Goal: Information Seeking & Learning: Learn about a topic

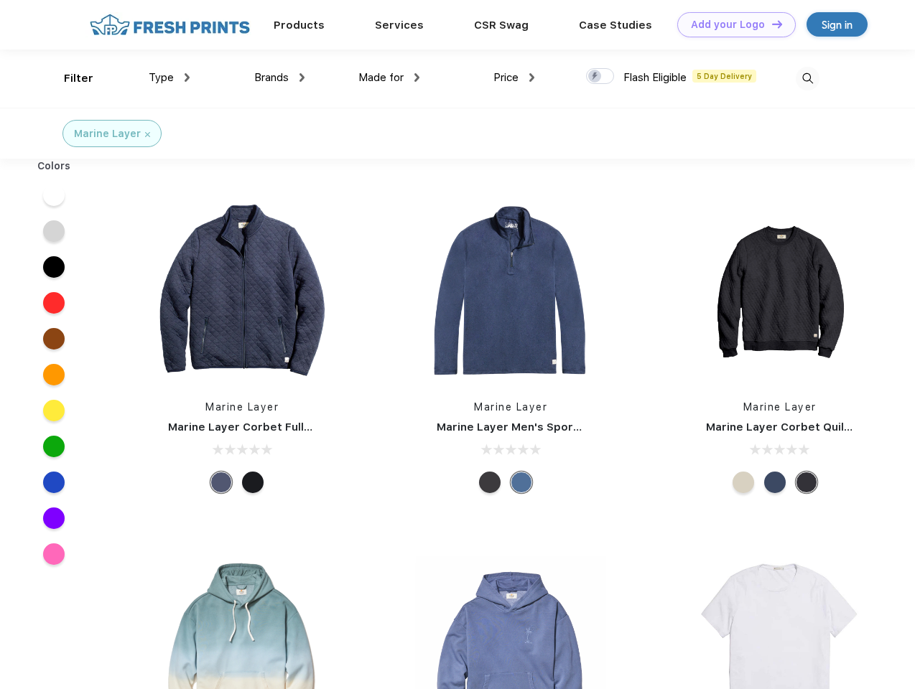
click at [731, 24] on link "Add your Logo Design Tool" at bounding box center [736, 24] width 118 height 25
click at [0, 0] on div "Design Tool" at bounding box center [0, 0] width 0 height 0
click at [770, 24] on link "Add your Logo Design Tool" at bounding box center [736, 24] width 118 height 25
click at [69, 78] on div "Filter" at bounding box center [78, 78] width 29 height 17
click at [169, 78] on span "Type" at bounding box center [161, 77] width 25 height 13
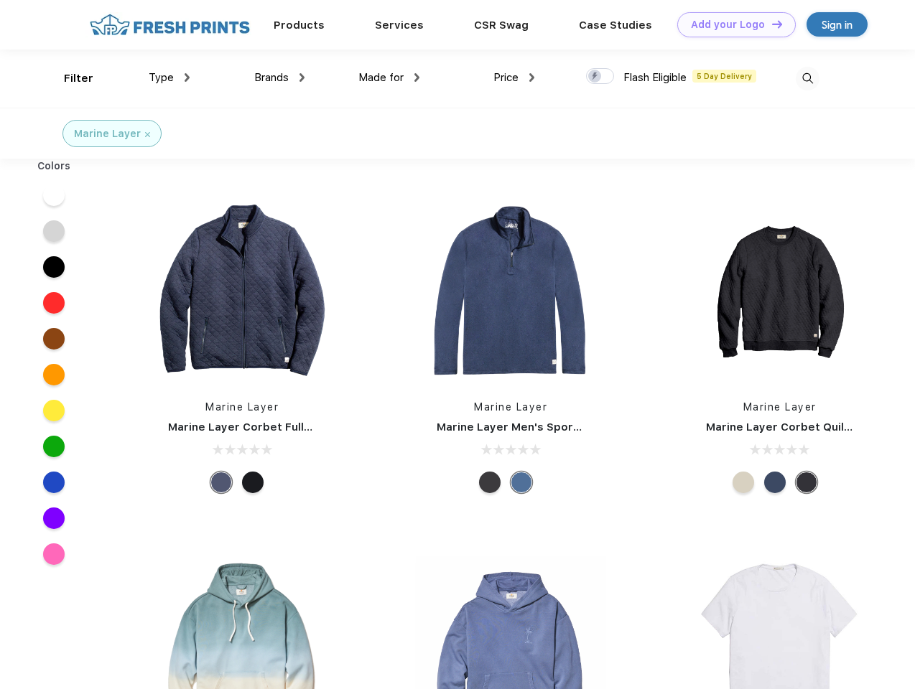
click at [279, 78] on span "Brands" at bounding box center [271, 77] width 34 height 13
click at [389, 78] on span "Made for" at bounding box center [380, 77] width 45 height 13
click at [514, 78] on span "Price" at bounding box center [505, 77] width 25 height 13
click at [600, 77] on div at bounding box center [600, 76] width 28 height 16
click at [595, 77] on input "checkbox" at bounding box center [590, 71] width 9 height 9
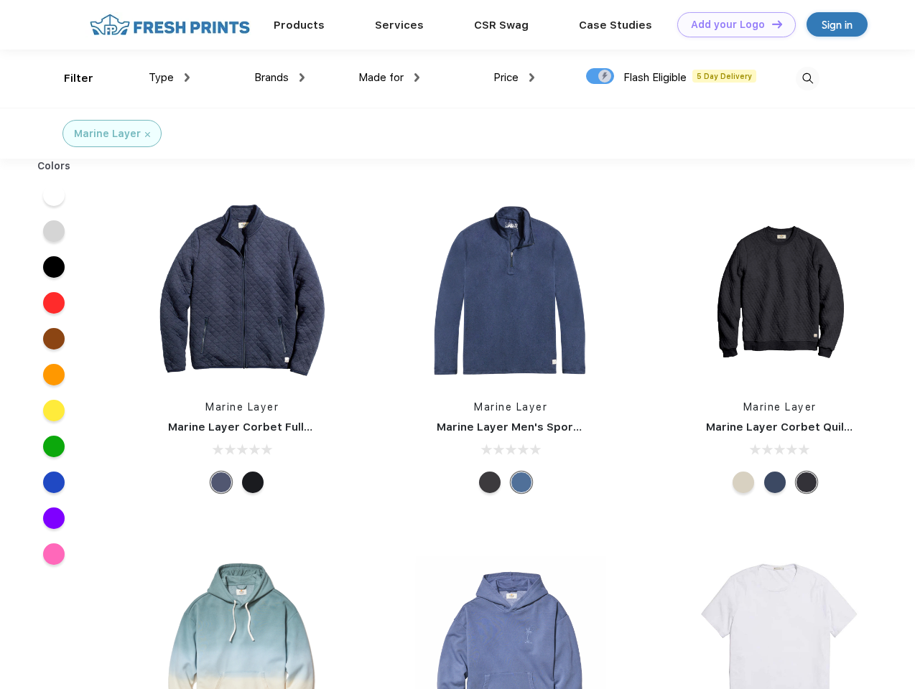
click at [807, 78] on img at bounding box center [808, 79] width 24 height 24
